Goal: Check status: Check status

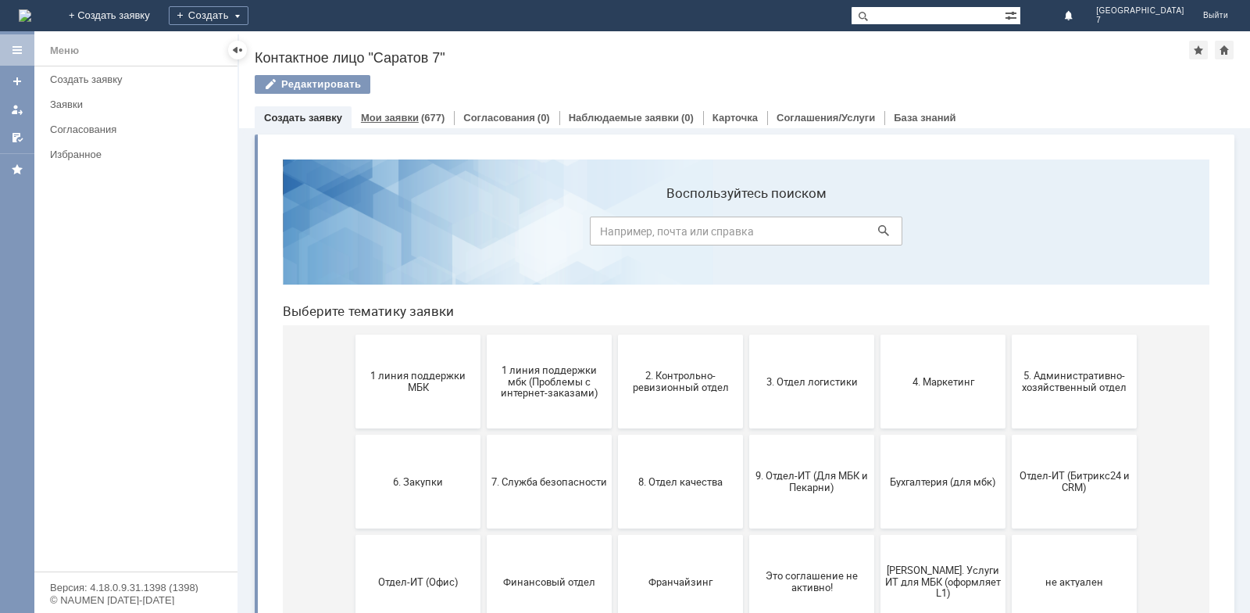
click at [402, 113] on link "Мои заявки" at bounding box center [390, 118] width 58 height 12
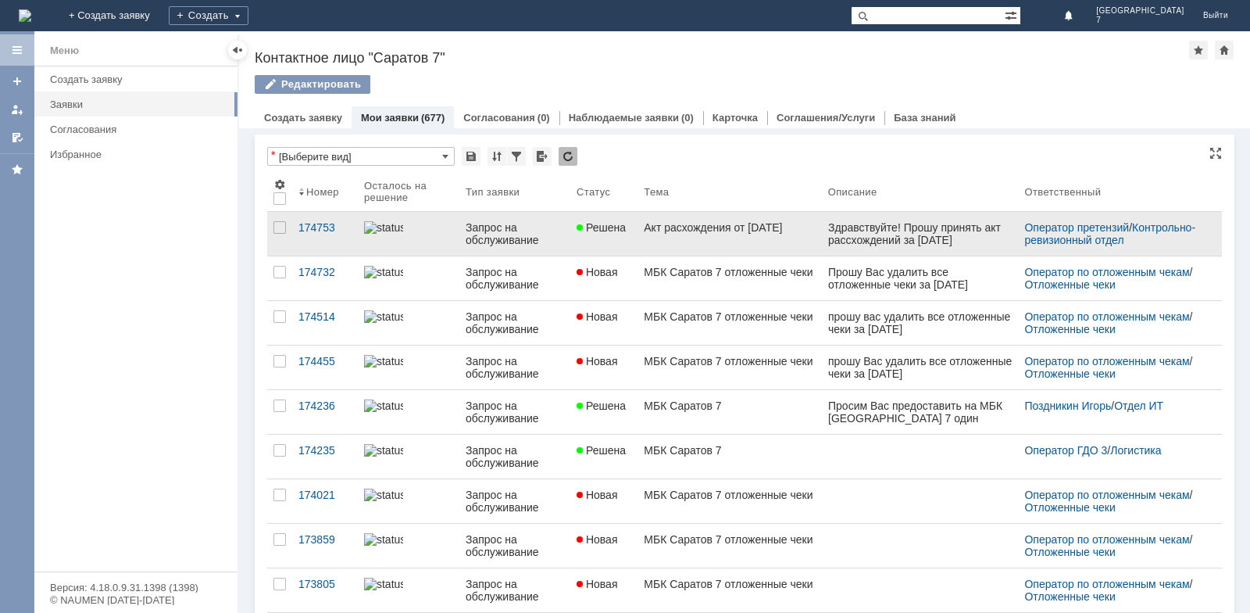
click at [606, 248] on link "Решена" at bounding box center [603, 234] width 67 height 44
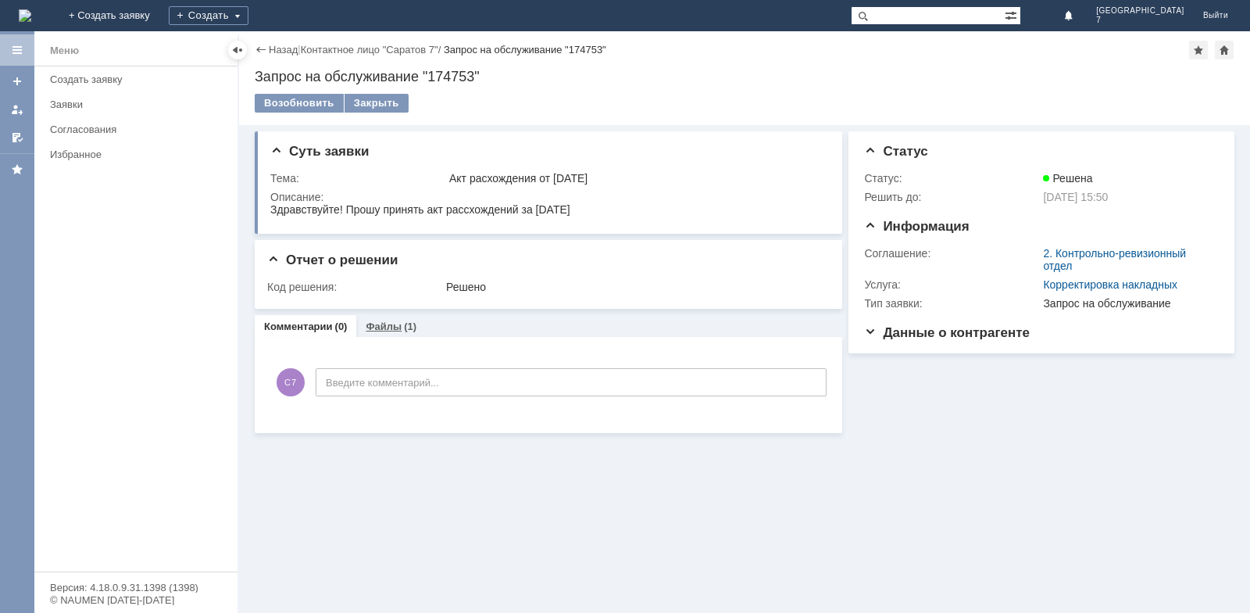
click at [390, 328] on link "Файлы" at bounding box center [384, 326] width 36 height 12
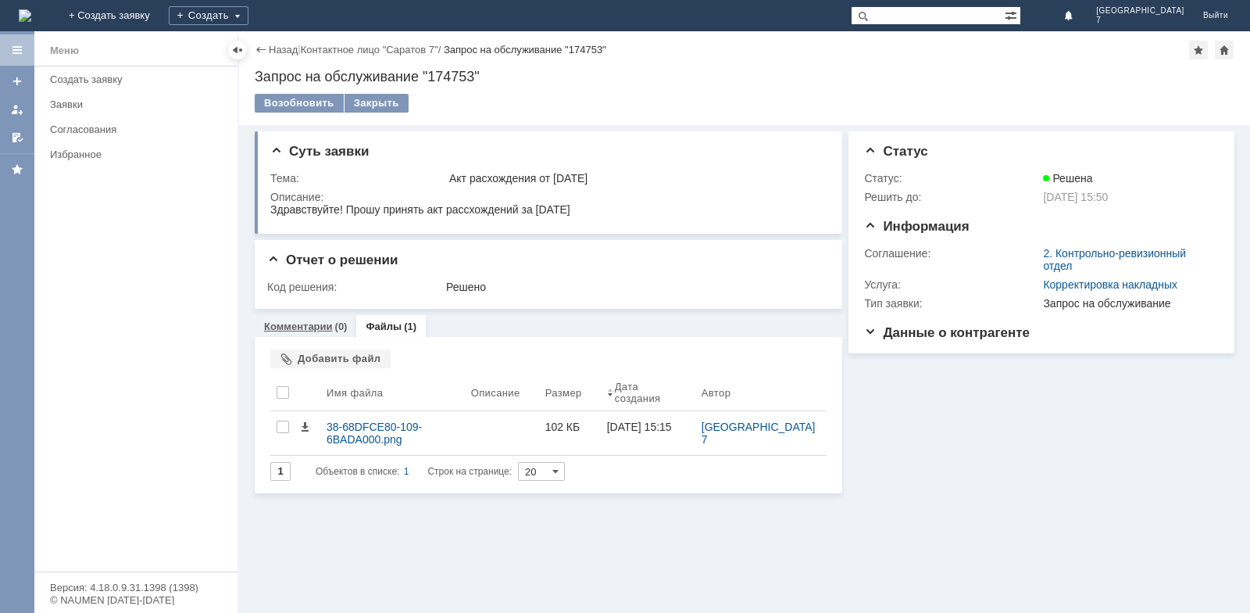
click at [329, 327] on link "Комментарии" at bounding box center [298, 326] width 69 height 12
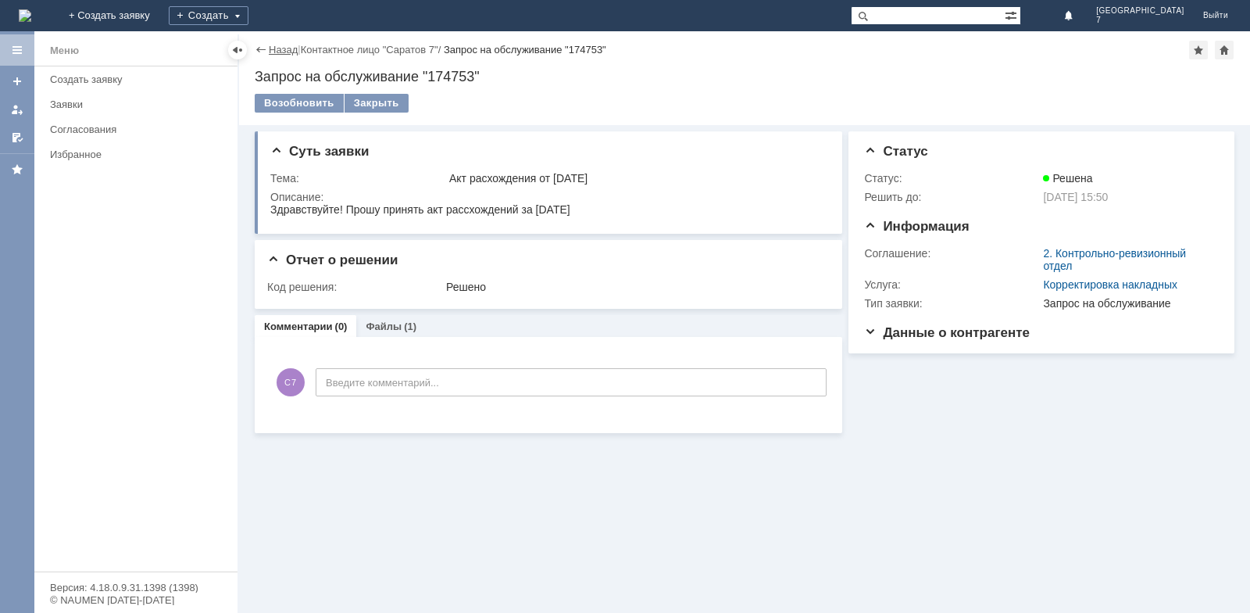
click at [284, 54] on link "Назад" at bounding box center [283, 50] width 29 height 12
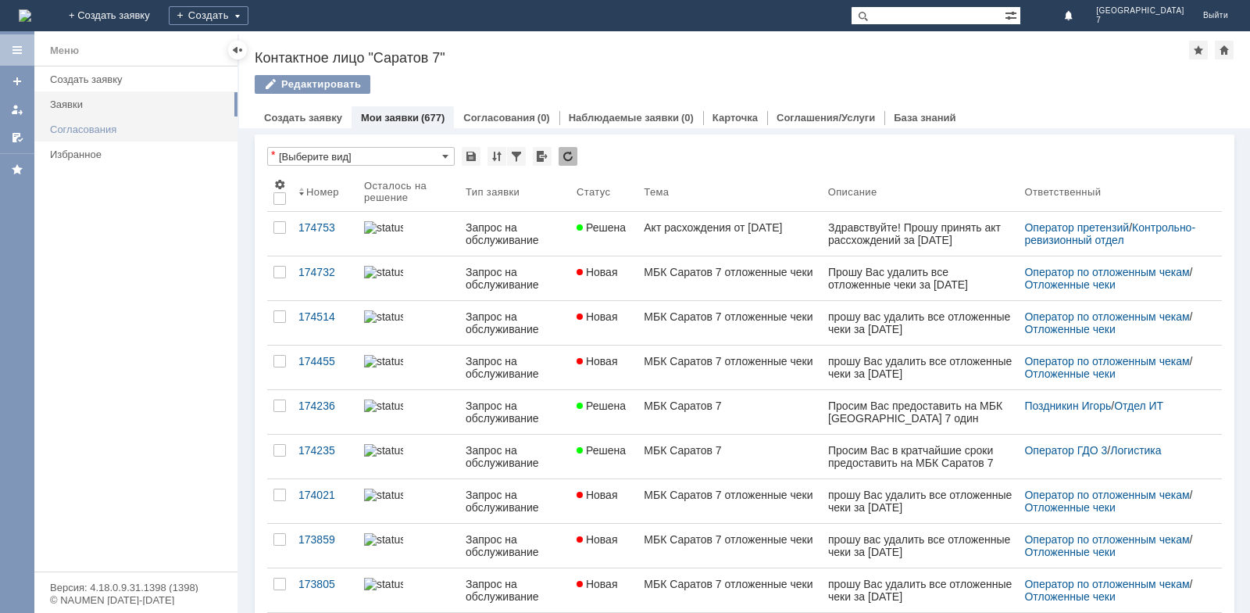
click at [73, 134] on div "Согласования" at bounding box center [139, 129] width 178 height 12
